Goal: Check status: Check status

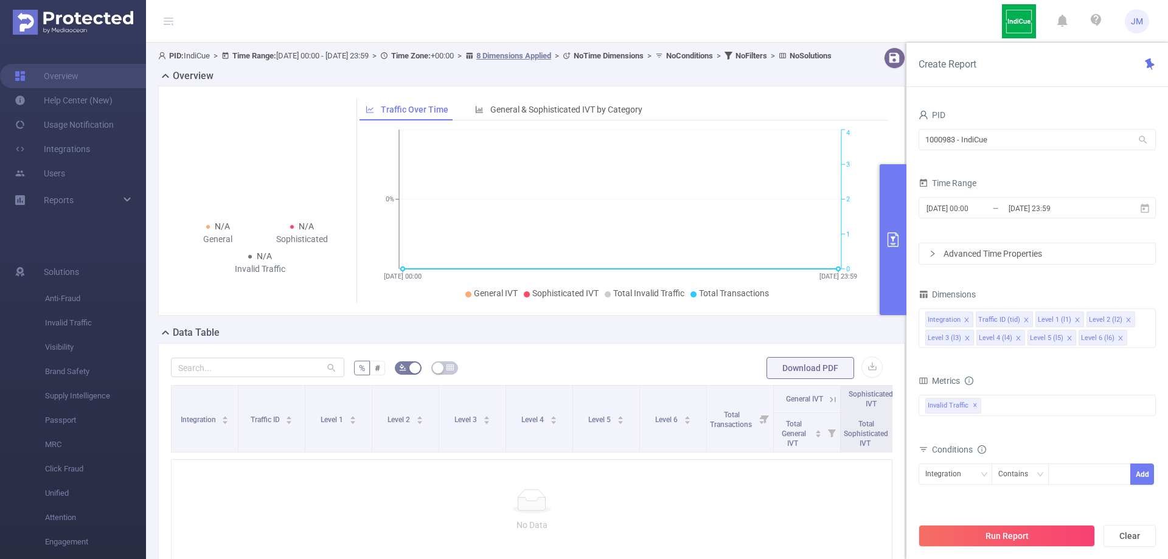
click at [266, 133] on icon at bounding box center [261, 160] width 122 height 122
click at [1146, 205] on icon at bounding box center [1145, 207] width 9 height 9
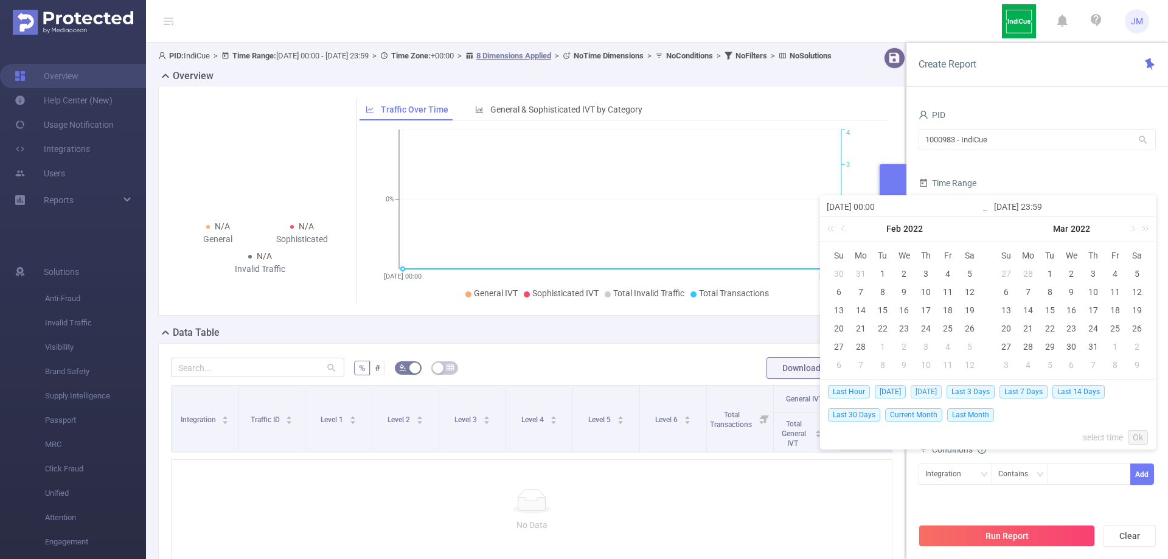
click at [932, 391] on span "[DATE]" at bounding box center [926, 391] width 31 height 13
type input "[DATE] 00:00"
type input "[DATE] 23:59"
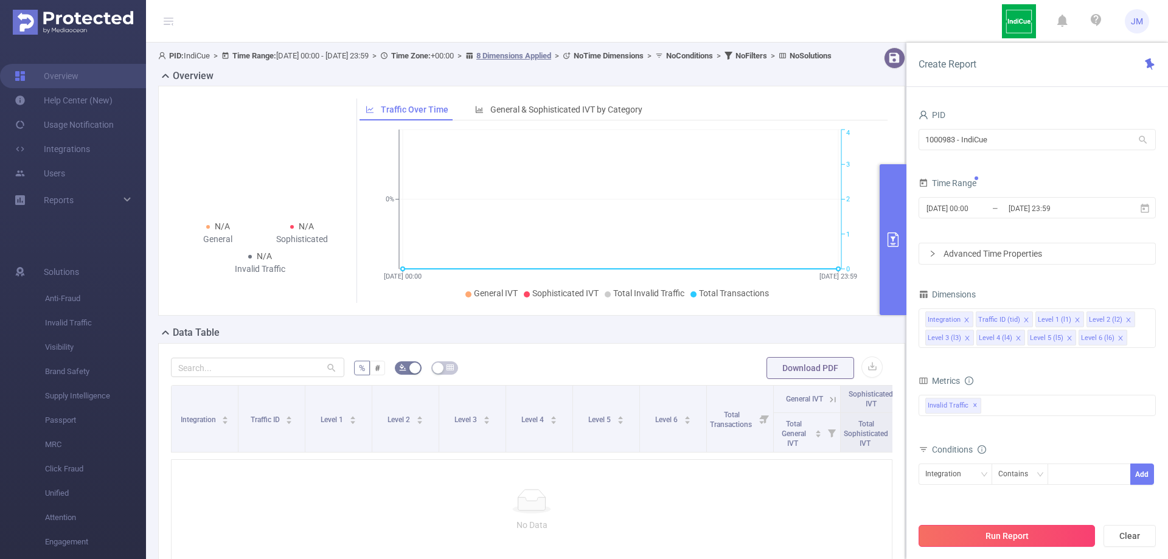
click at [1013, 541] on button "Run Report" at bounding box center [1007, 536] width 176 height 22
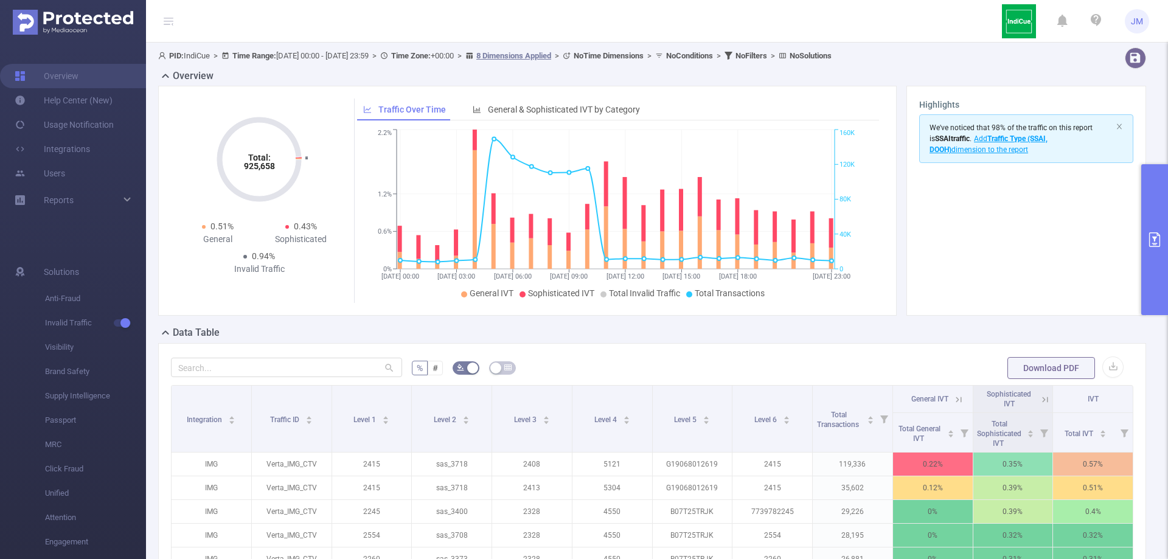
click at [1158, 247] on button "primary" at bounding box center [1154, 239] width 27 height 151
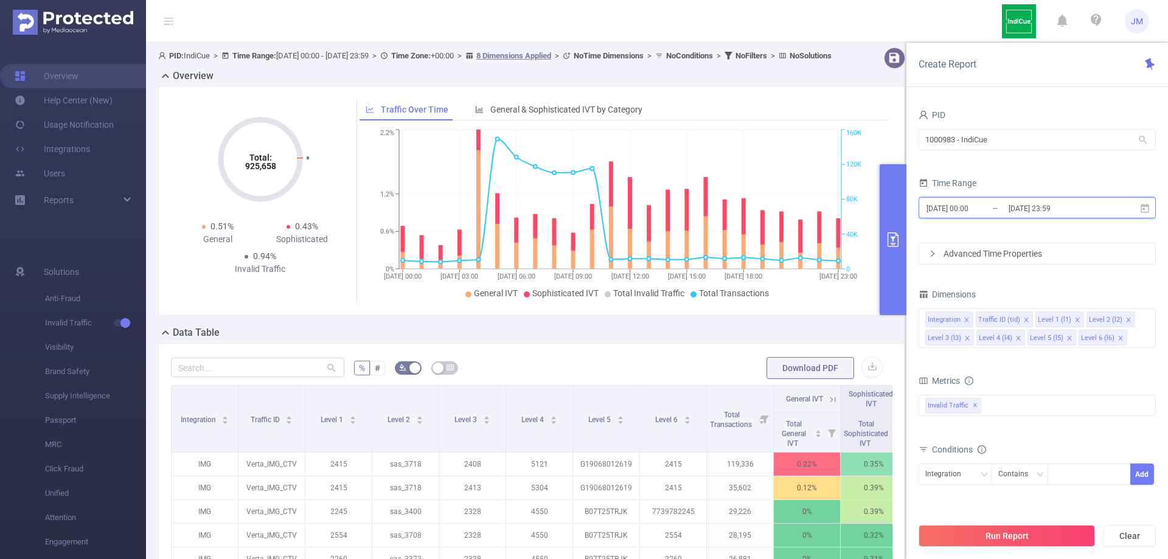
click at [1147, 203] on icon at bounding box center [1144, 208] width 11 height 11
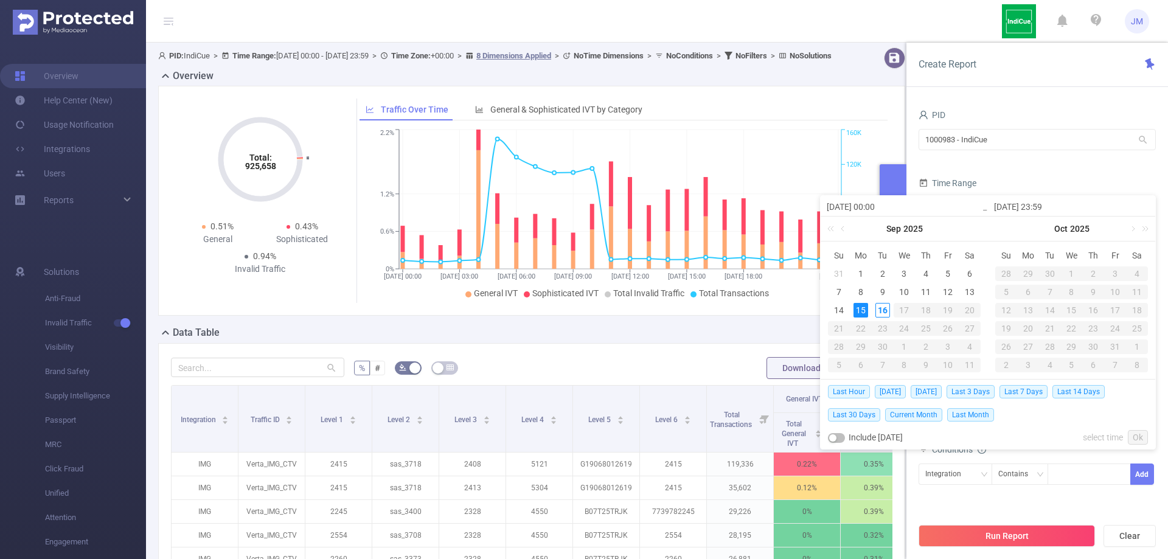
click at [847, 303] on td "14" at bounding box center [839, 310] width 22 height 18
click at [838, 311] on div "14" at bounding box center [839, 310] width 15 height 15
type input "[DATE] 00:00"
type input "[DATE] 23:59"
type input "[DATE] 00:00"
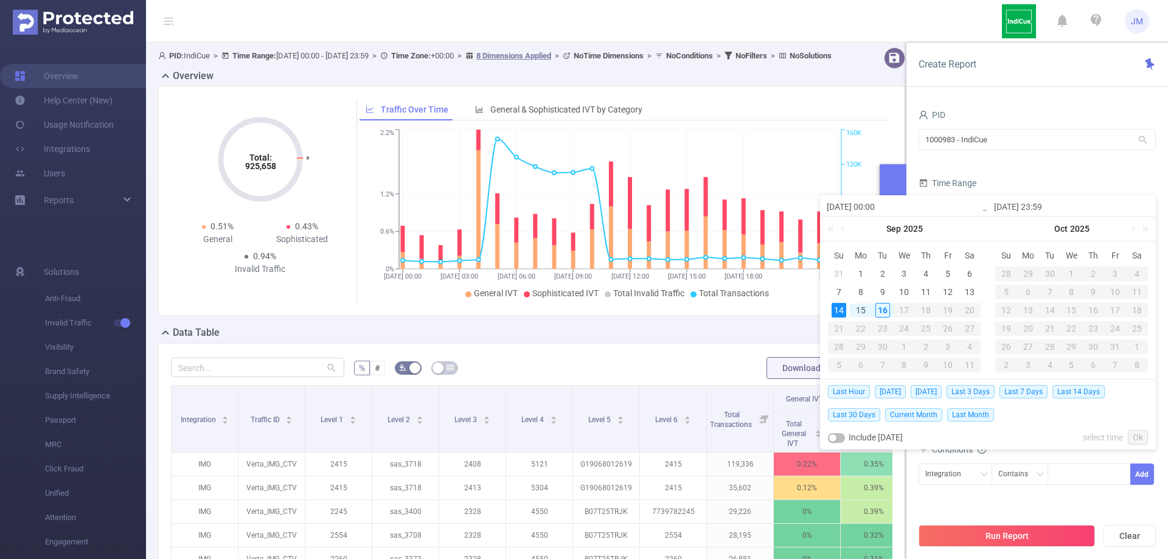
type input "[DATE] 23:59"
click at [838, 311] on div "14" at bounding box center [839, 310] width 15 height 15
click at [1142, 475] on button "Add" at bounding box center [1142, 474] width 24 height 21
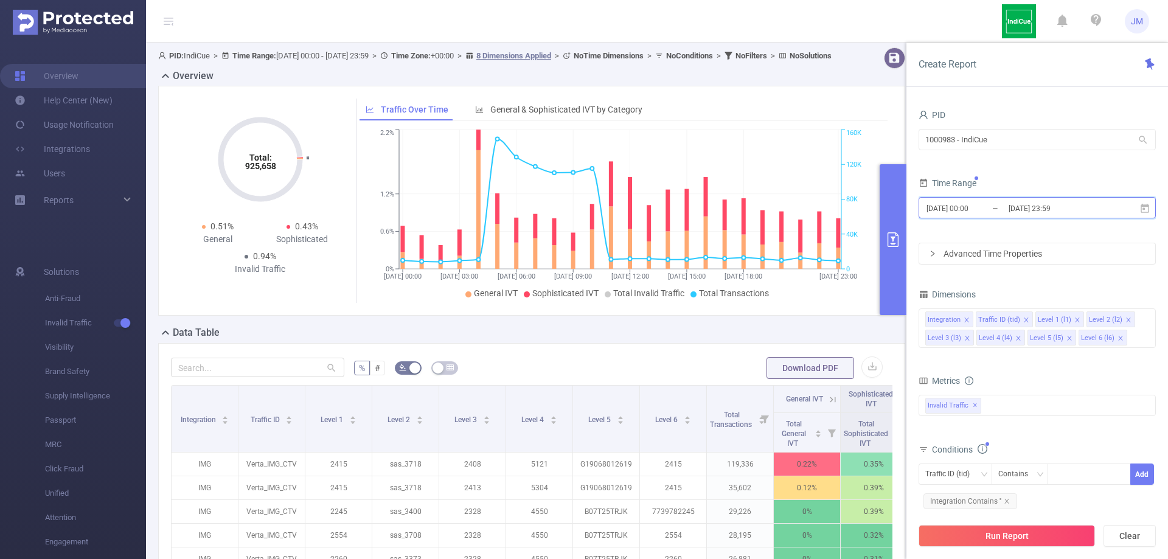
click at [1136, 203] on span "[DATE] 00:00 _ [DATE] 23:59" at bounding box center [1037, 207] width 237 height 21
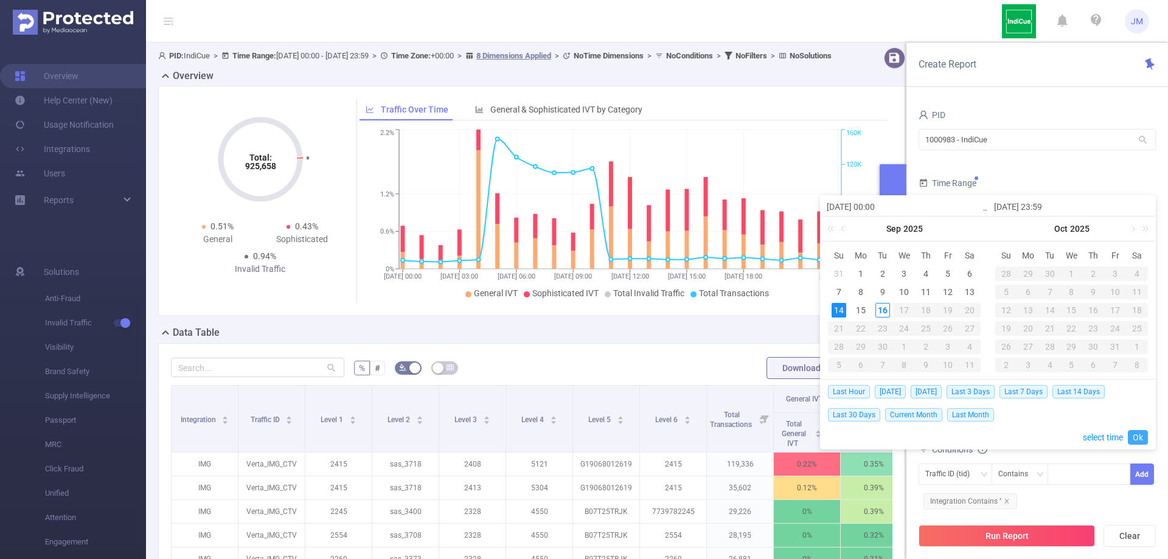
click at [1138, 431] on link "Ok" at bounding box center [1138, 437] width 20 height 15
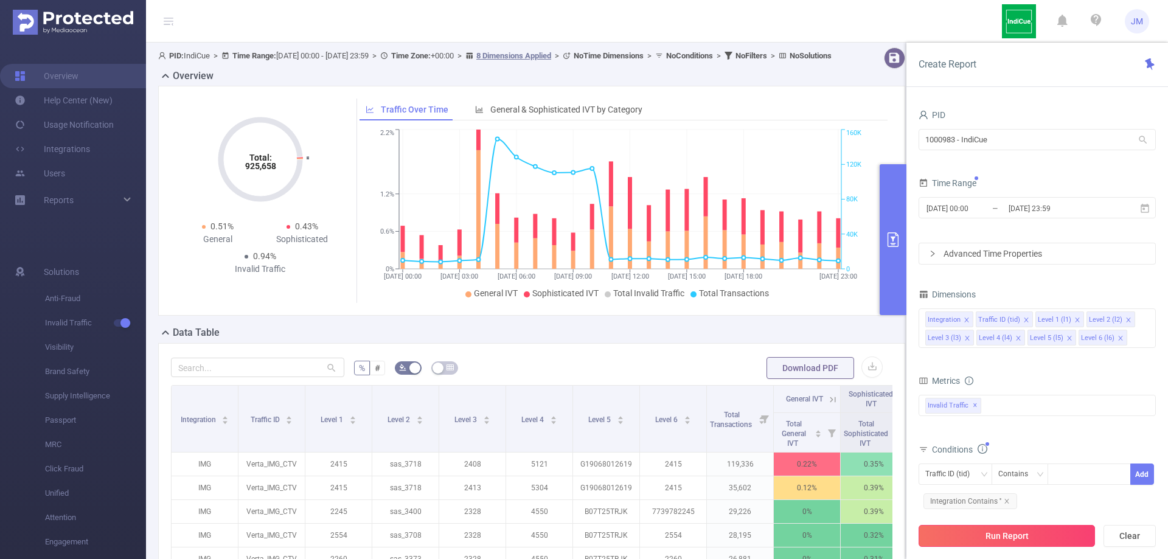
click at [1012, 537] on button "Run Report" at bounding box center [1007, 536] width 176 height 22
